Goal: Information Seeking & Learning: Check status

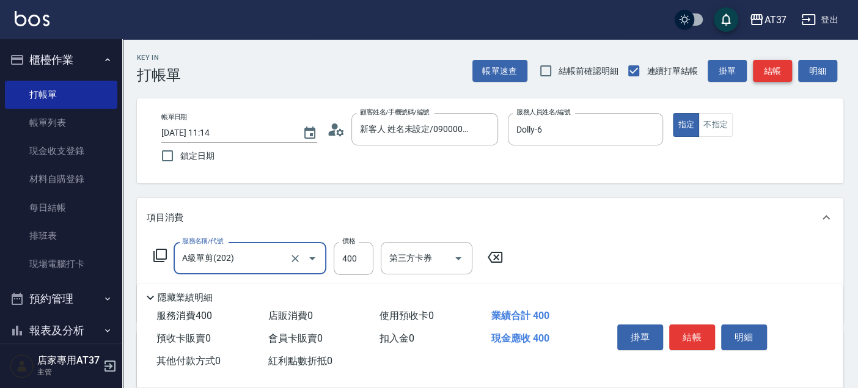
click at [766, 66] on button "結帳" at bounding box center [772, 71] width 39 height 23
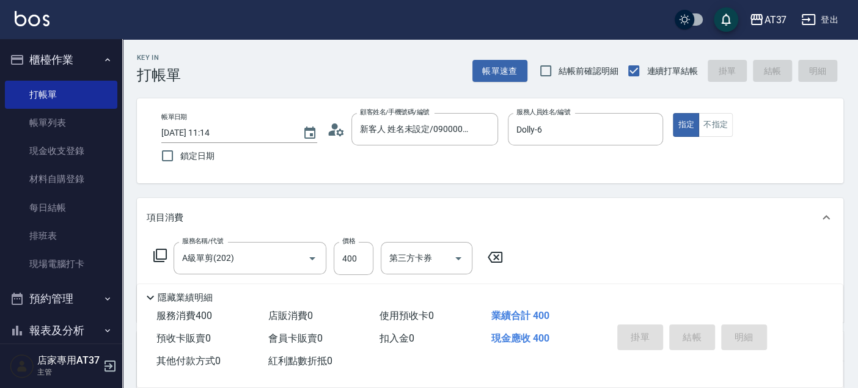
type input "[DATE] 11:44"
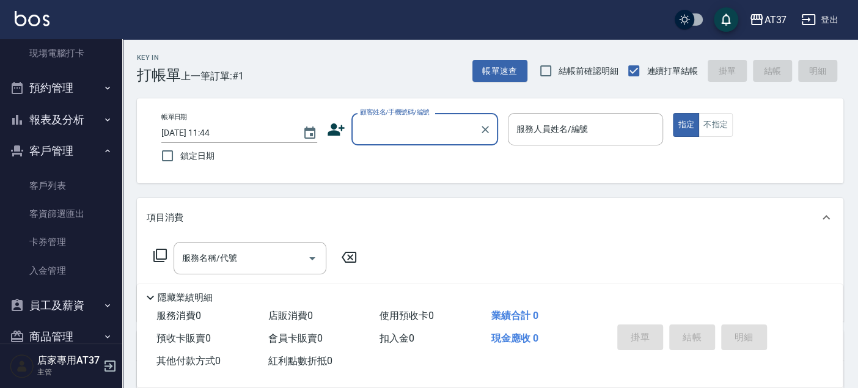
scroll to position [129, 0]
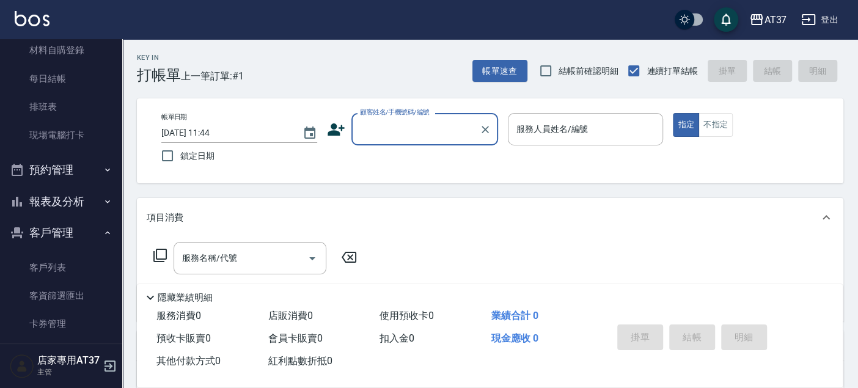
click at [53, 189] on button "報表及分析" at bounding box center [61, 202] width 112 height 32
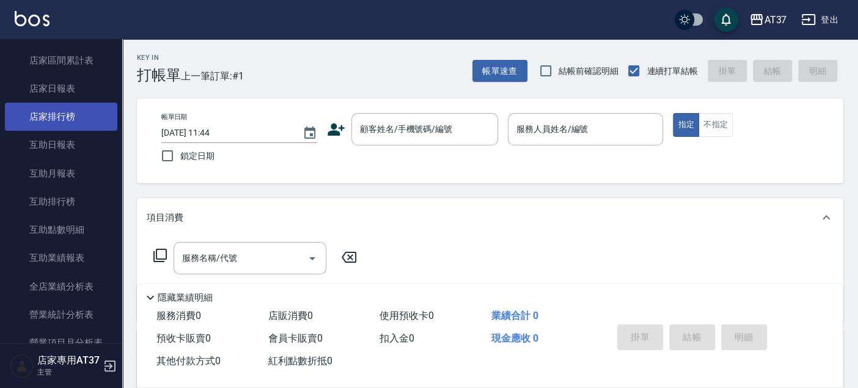
scroll to position [536, 0]
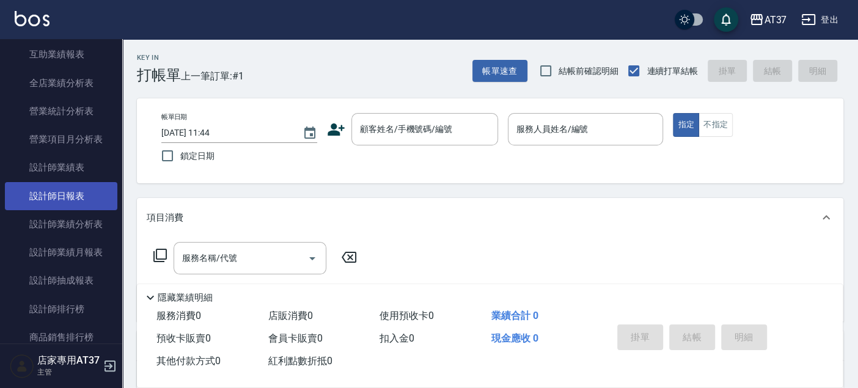
click at [71, 200] on link "設計師日報表" at bounding box center [61, 196] width 112 height 28
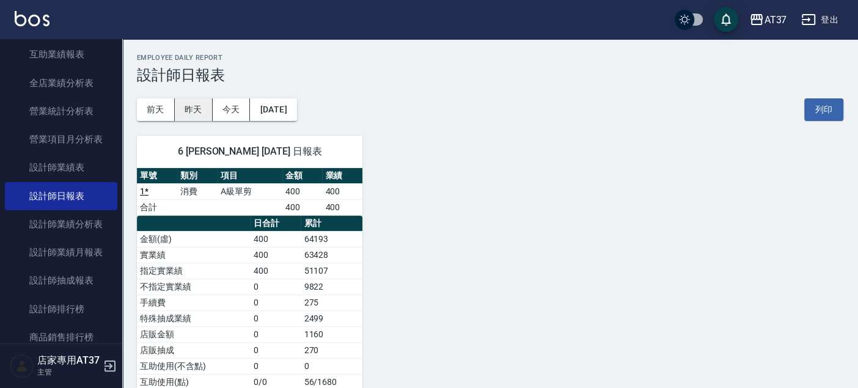
click at [182, 111] on button "昨天" at bounding box center [194, 109] width 38 height 23
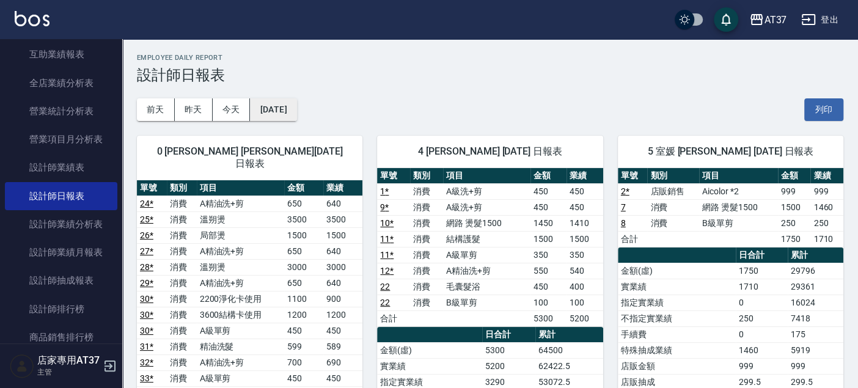
click at [293, 103] on button "[DATE]" at bounding box center [273, 109] width 46 height 23
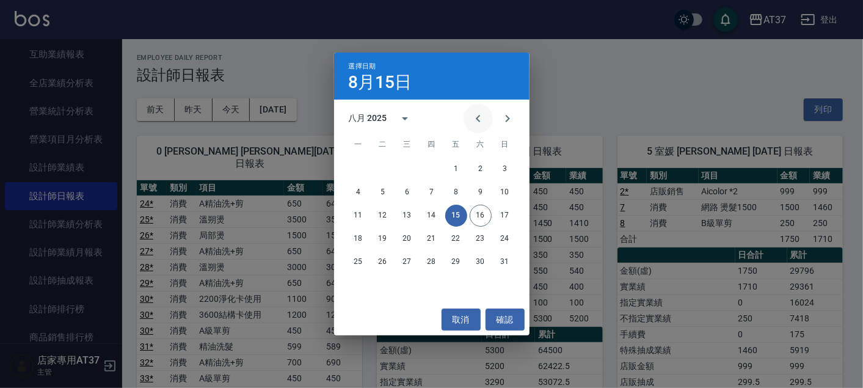
click at [479, 123] on icon "Previous month" at bounding box center [478, 118] width 15 height 15
click at [381, 214] on button "15" at bounding box center [383, 216] width 22 height 22
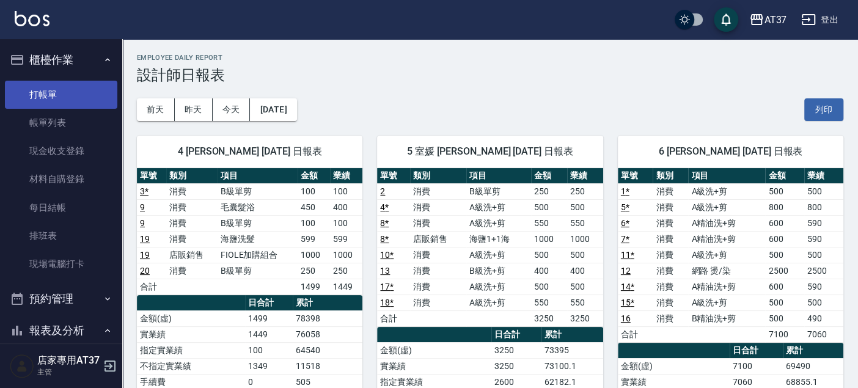
click at [56, 90] on link "打帳單" at bounding box center [61, 95] width 112 height 28
